Goal: Task Accomplishment & Management: Manage account settings

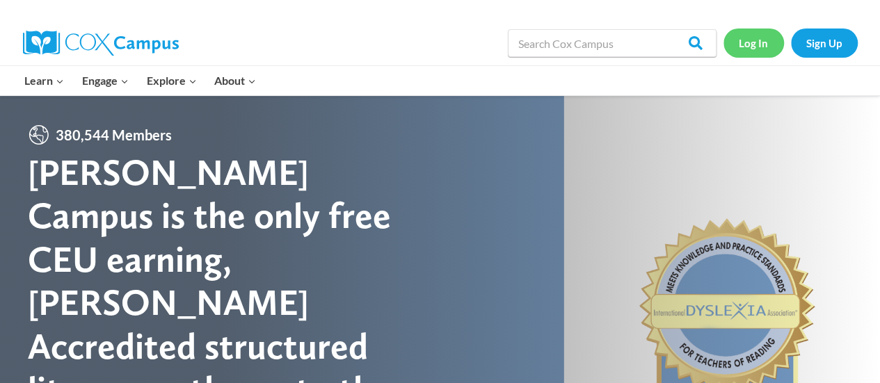
click at [741, 47] on link "Log In" at bounding box center [753, 43] width 61 height 29
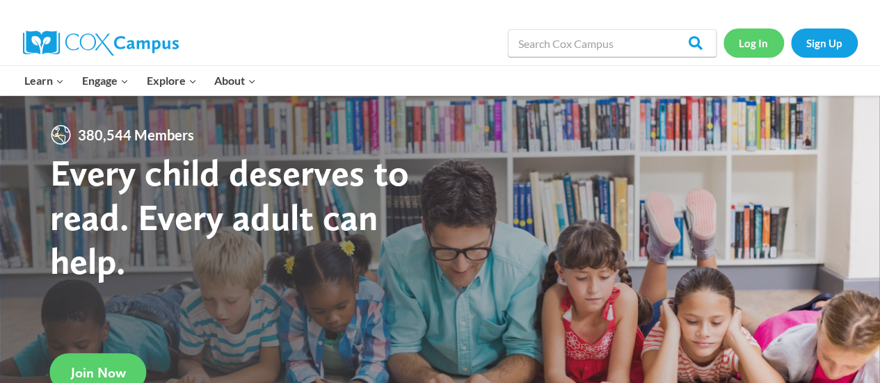
click at [752, 50] on link "Log In" at bounding box center [753, 43] width 61 height 29
